Goal: Information Seeking & Learning: Learn about a topic

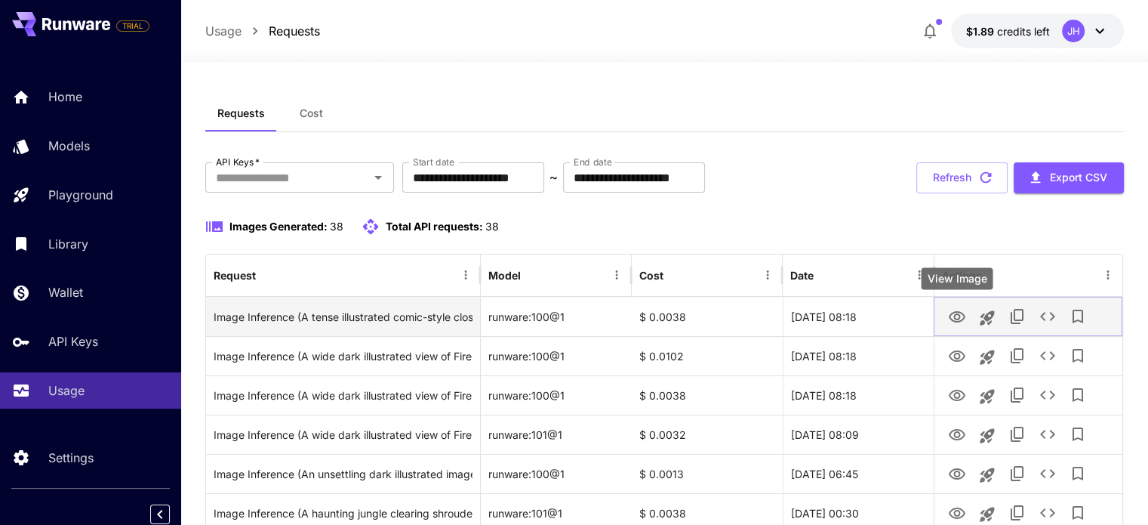
click at [954, 319] on icon "View Image" at bounding box center [957, 316] width 17 height 11
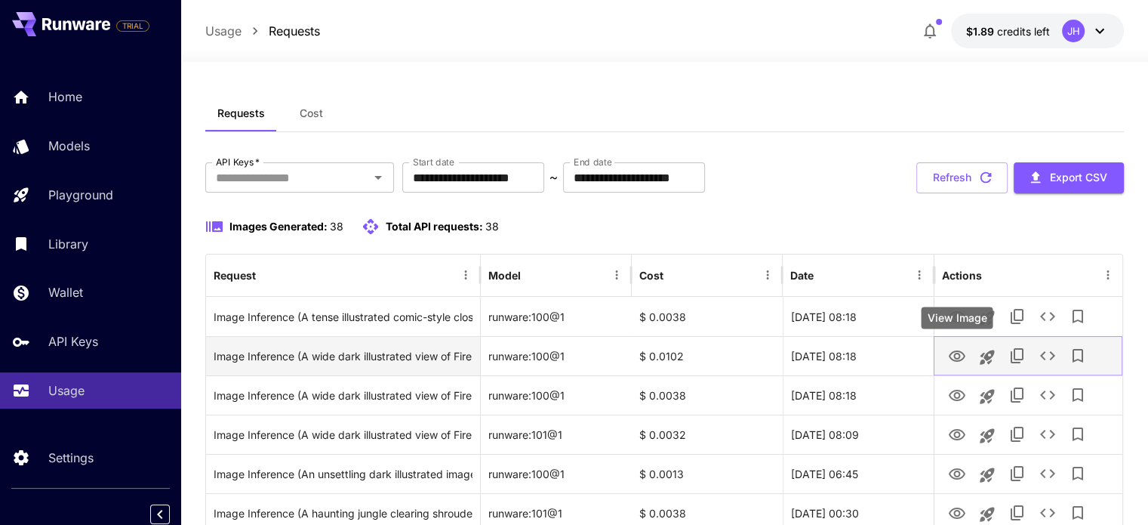
click at [954, 361] on icon "View Image" at bounding box center [957, 356] width 18 height 18
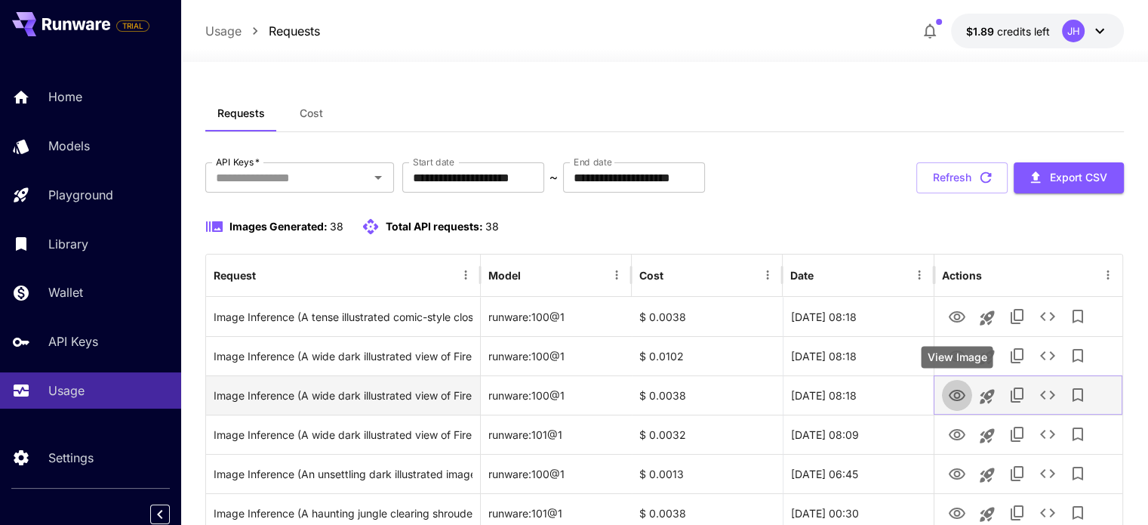
click at [959, 395] on icon "View Image" at bounding box center [957, 394] width 17 height 11
click at [953, 389] on icon "View Image" at bounding box center [957, 394] width 17 height 11
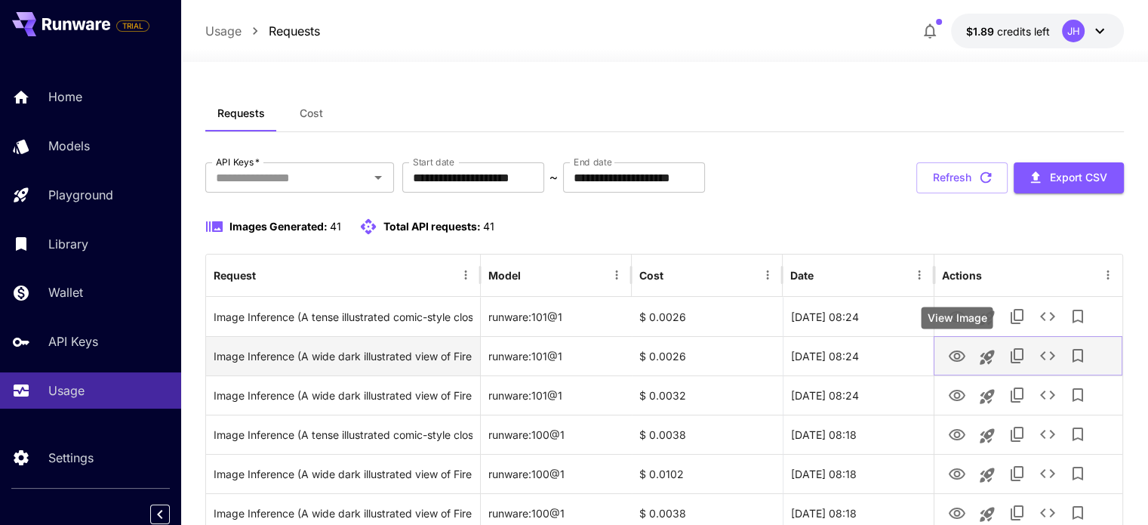
click at [963, 352] on icon "View Image" at bounding box center [957, 355] width 17 height 11
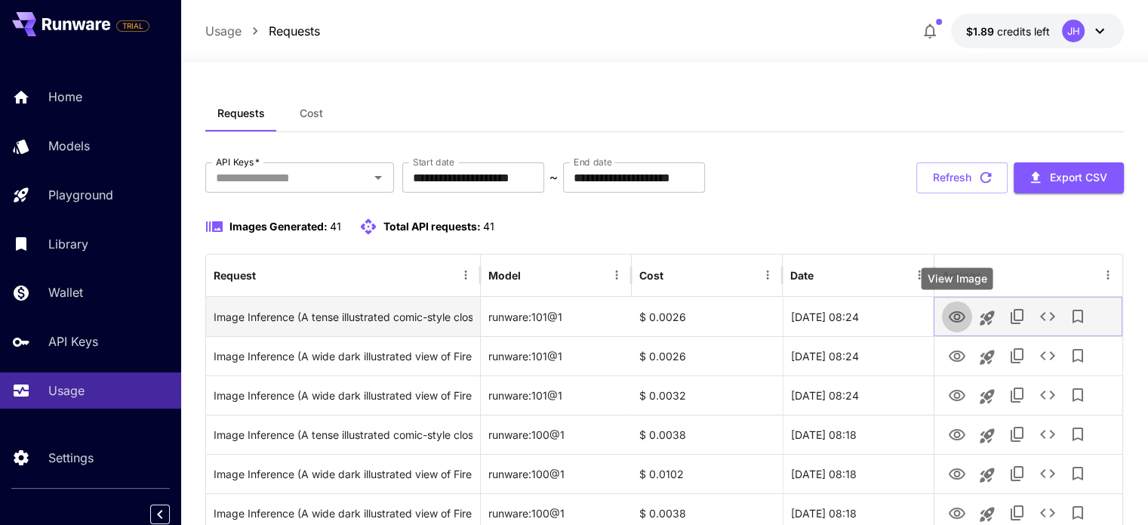
click at [961, 319] on icon "View Image" at bounding box center [957, 316] width 17 height 11
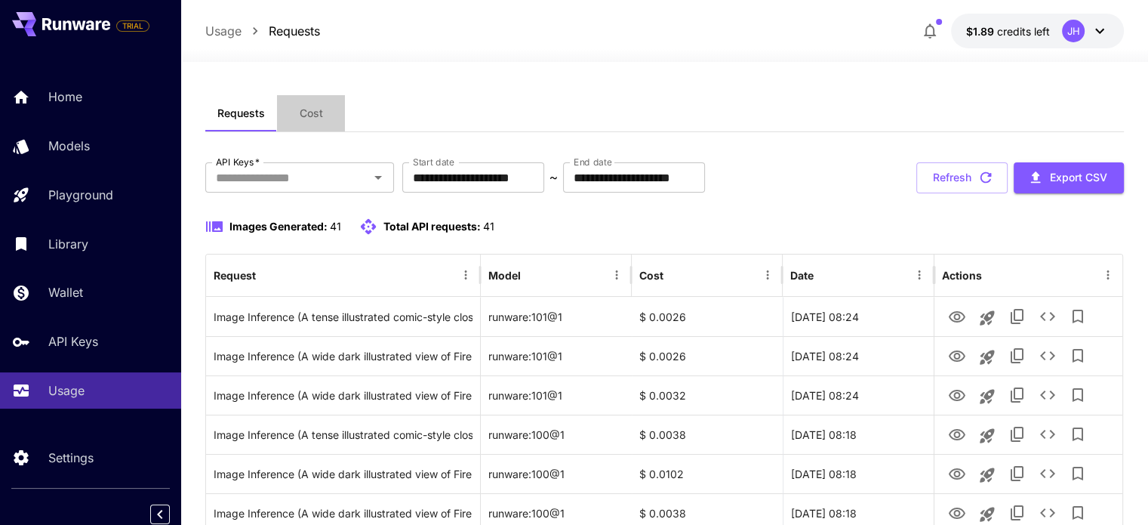
click at [318, 110] on span "Cost" at bounding box center [311, 113] width 23 height 14
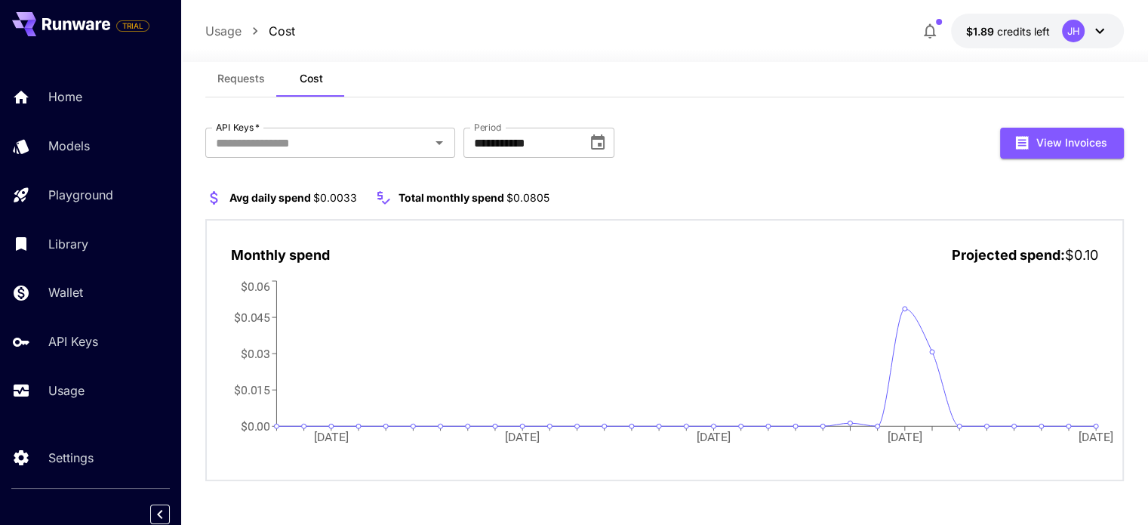
scroll to position [36, 0]
click at [432, 137] on icon "Open" at bounding box center [439, 141] width 18 height 18
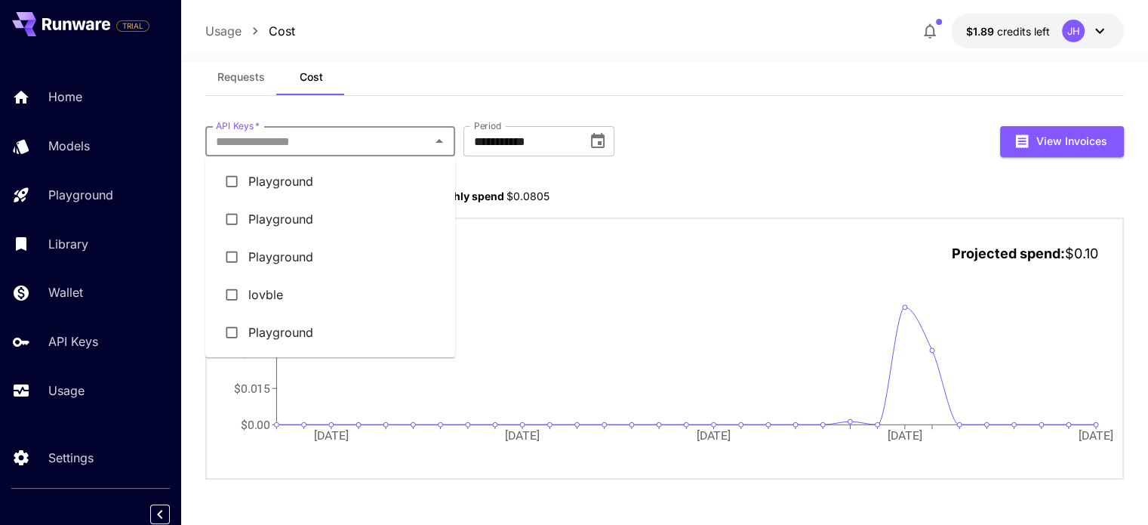
click at [307, 292] on li "lovble" at bounding box center [330, 294] width 250 height 38
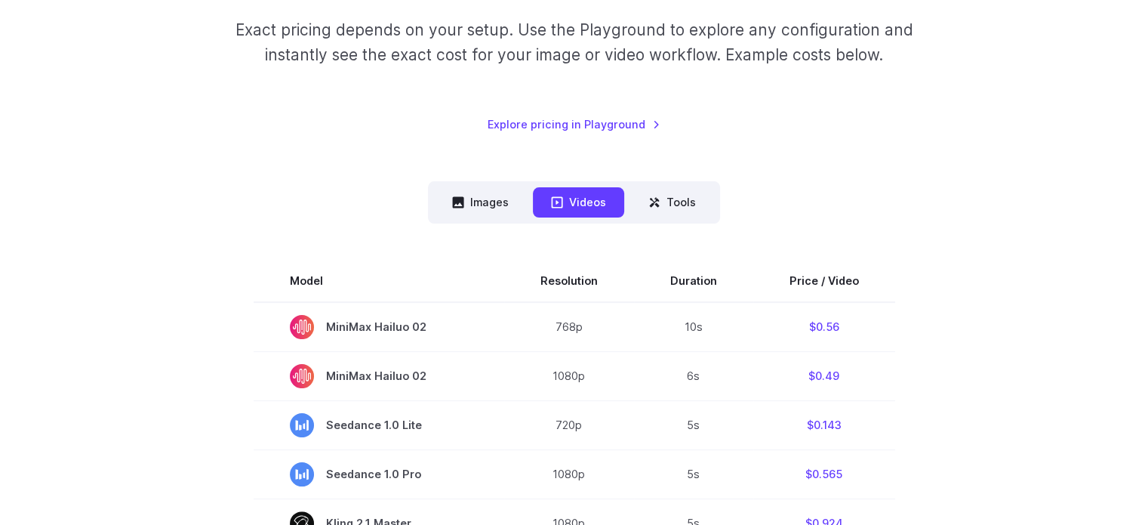
scroll to position [302, 0]
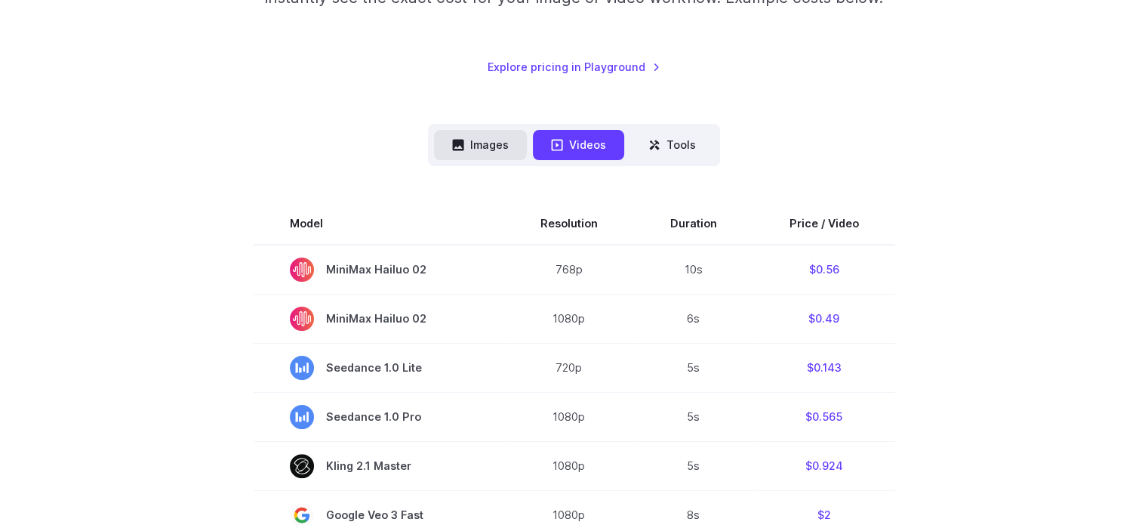
click at [475, 146] on button "Images" at bounding box center [480, 144] width 93 height 29
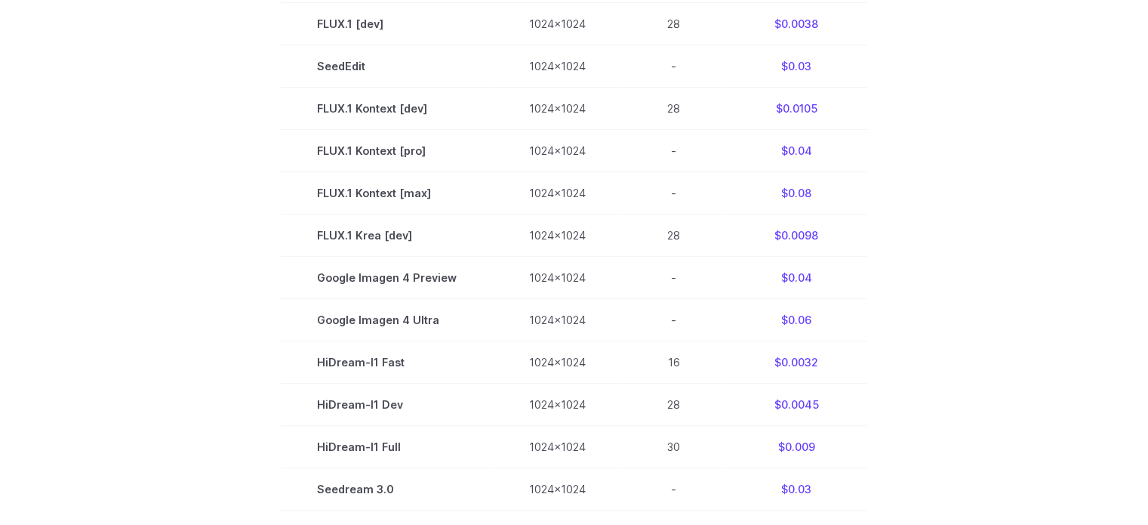
scroll to position [604, 0]
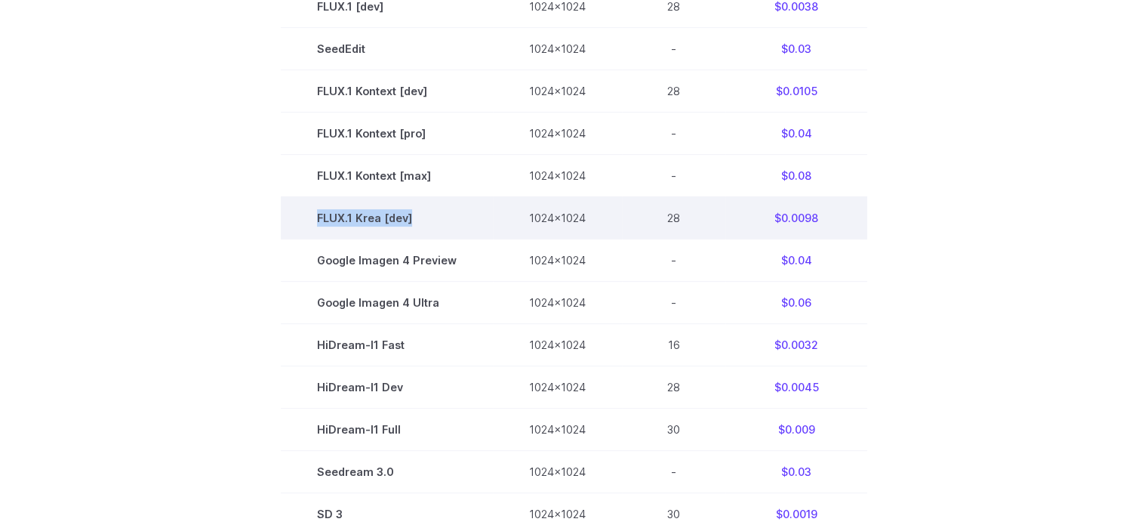
drag, startPoint x: 420, startPoint y: 219, endPoint x: 314, endPoint y: 218, distance: 106.4
click at [314, 218] on td "FLUX.1 Krea [dev]" at bounding box center [387, 217] width 212 height 42
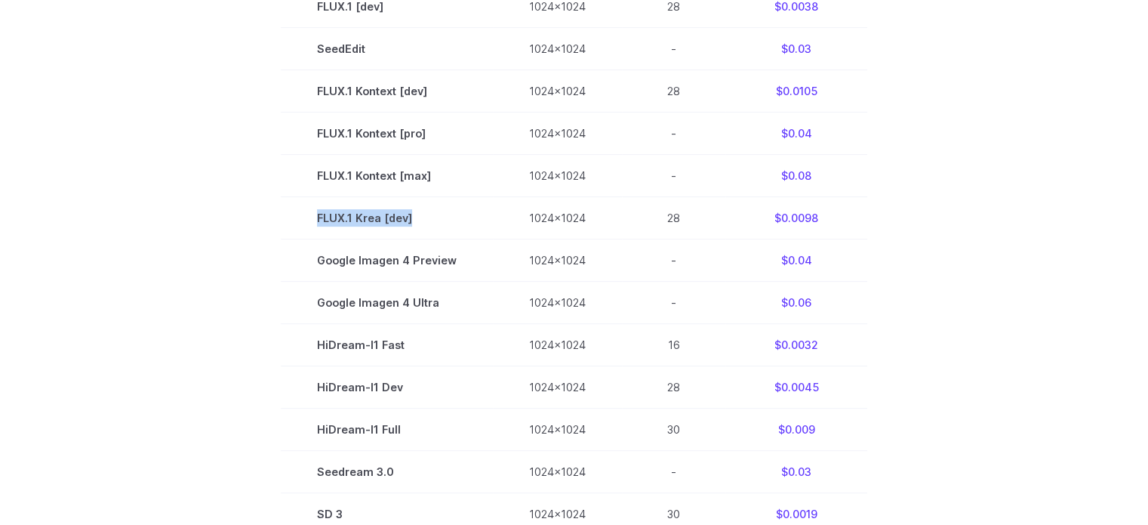
copy td "FLUX.1 Krea [dev]"
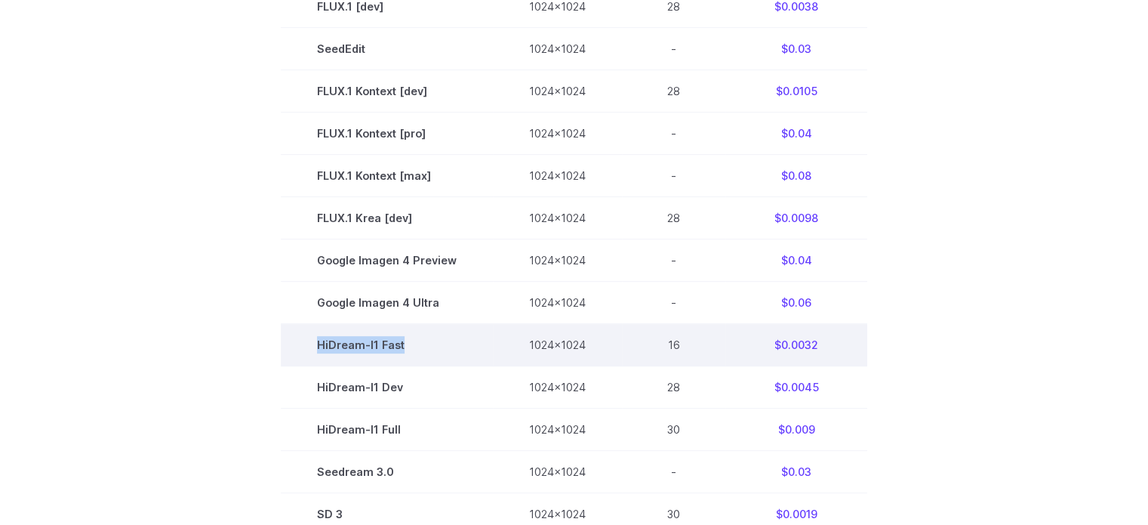
drag, startPoint x: 448, startPoint y: 349, endPoint x: 320, endPoint y: 349, distance: 127.6
click at [320, 349] on td "HiDream-I1 Fast" at bounding box center [387, 345] width 212 height 42
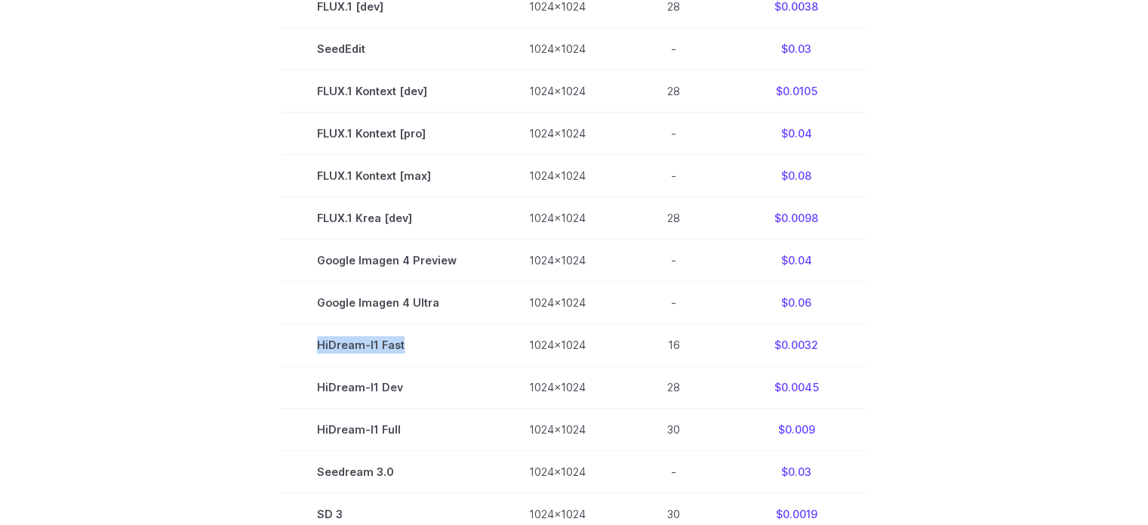
copy td "HiDream-I1 Fast"
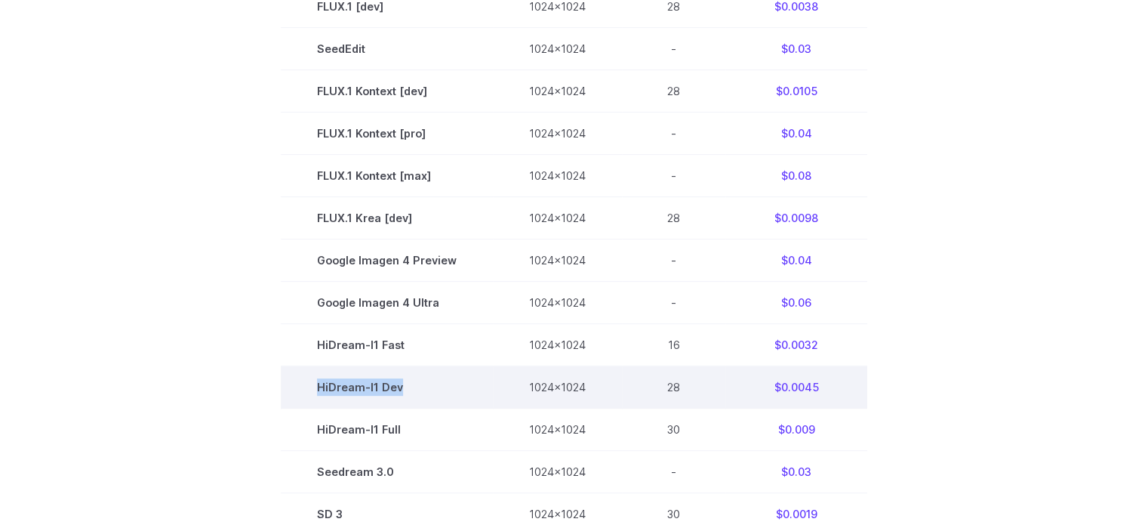
drag, startPoint x: 419, startPoint y: 391, endPoint x: 320, endPoint y: 391, distance: 98.9
click at [320, 391] on td "HiDream-I1 Dev" at bounding box center [387, 387] width 212 height 42
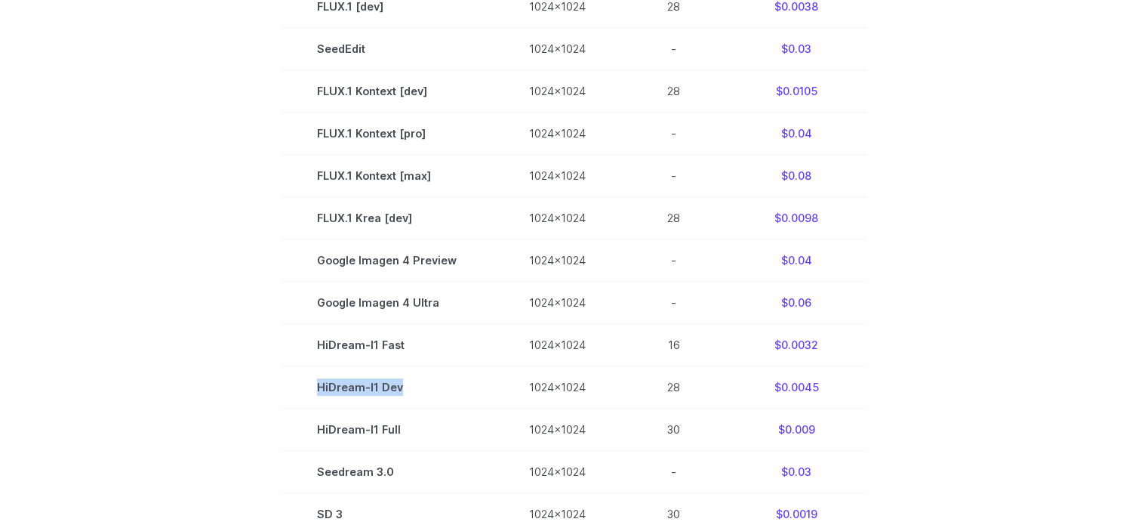
copy td "HiDream-I1 Dev"
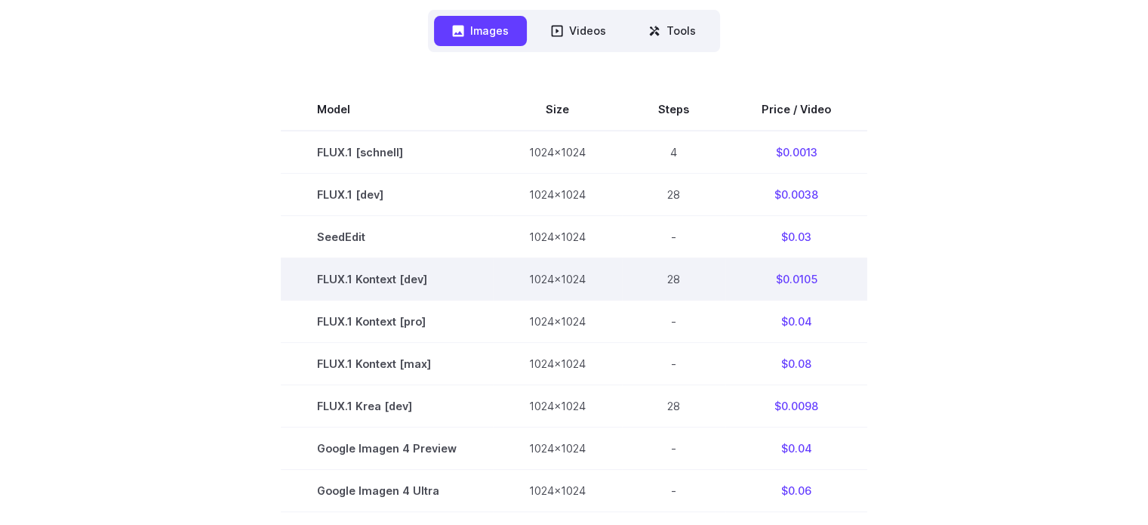
scroll to position [453, 0]
